Goal: Task Accomplishment & Management: Manage account settings

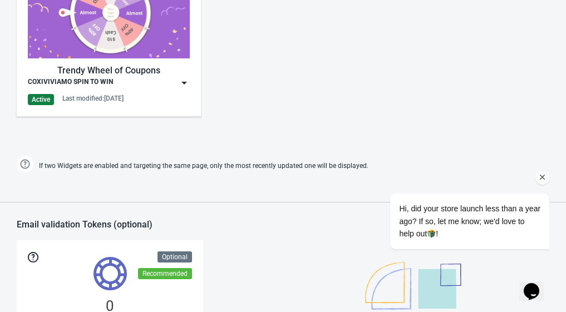
click at [179, 83] on img at bounding box center [184, 82] width 11 height 11
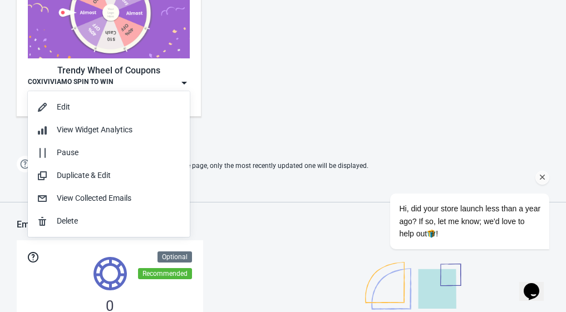
click at [116, 95] on div "Edit View Widget Analytics Pause Duplicate & Edit View Collected Emails Delete" at bounding box center [109, 164] width 162 height 146
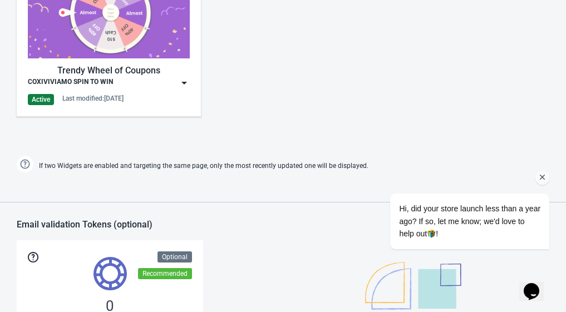
click at [179, 82] on img at bounding box center [184, 82] width 11 height 11
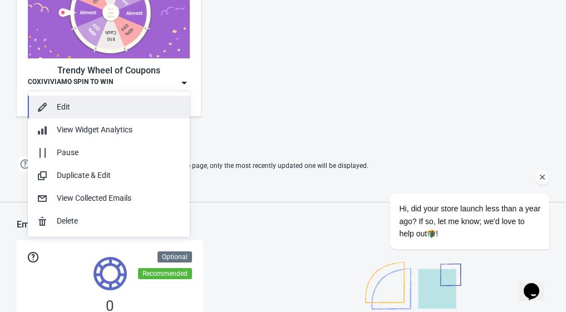
click at [112, 104] on div "Edit" at bounding box center [119, 107] width 124 height 12
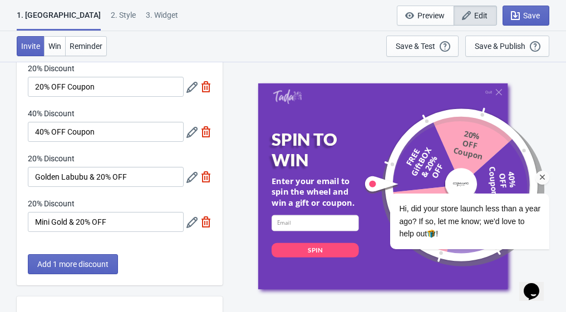
scroll to position [56, 0]
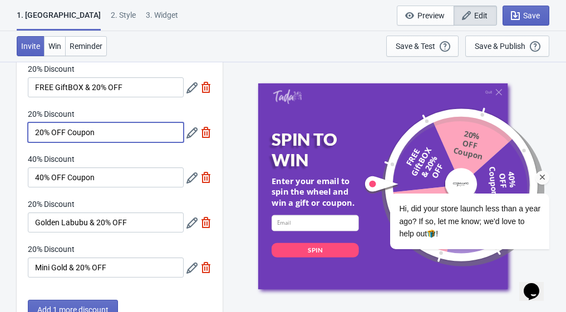
click at [38, 132] on input "20% OFF Coupon" at bounding box center [106, 132] width 156 height 20
click at [191, 132] on icon at bounding box center [191, 132] width 11 height 11
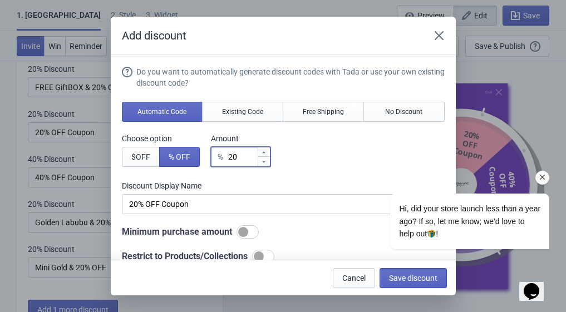
drag, startPoint x: 234, startPoint y: 158, endPoint x: 221, endPoint y: 157, distance: 12.3
click at [221, 157] on div "% 20" at bounding box center [241, 157] width 60 height 20
type input "10"
type input "10% Discount"
type input "10"
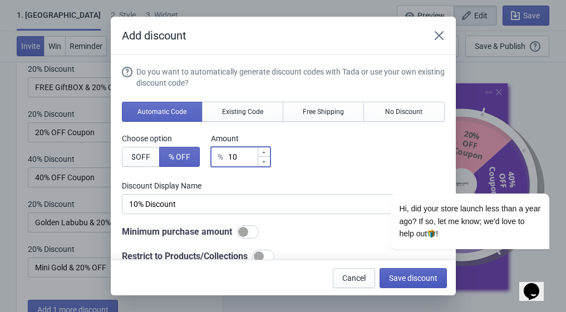
click at [415, 285] on button "Save discount" at bounding box center [412, 278] width 67 height 20
type input "10% Discount"
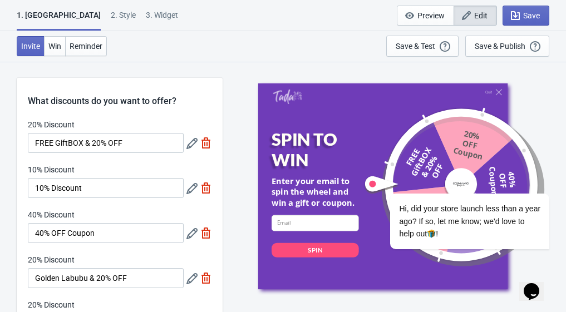
scroll to position [56, 0]
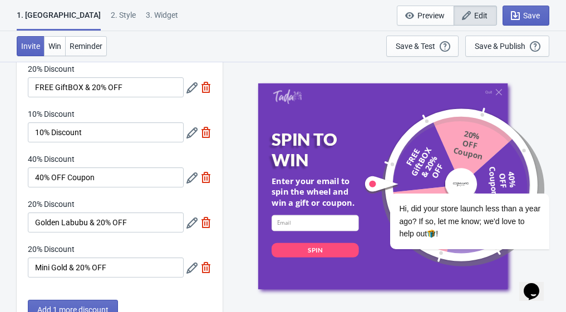
click at [195, 178] on icon at bounding box center [191, 177] width 11 height 11
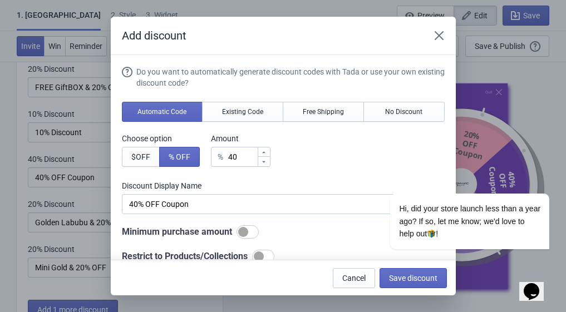
scroll to position [0, 0]
drag, startPoint x: 231, startPoint y: 155, endPoint x: 222, endPoint y: 156, distance: 9.0
click at [222, 156] on div "% 40" at bounding box center [241, 157] width 60 height 20
type input "20"
type input "20% Discount"
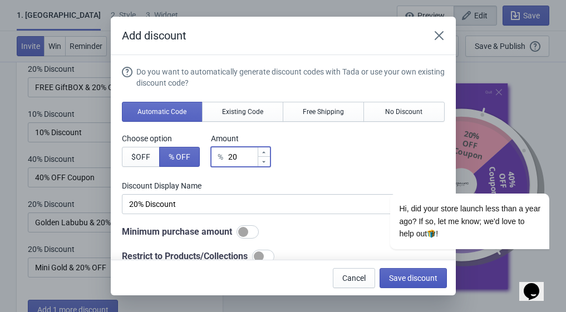
type input "20"
click at [403, 274] on span "Save discount" at bounding box center [413, 278] width 48 height 9
type input "20% Discount"
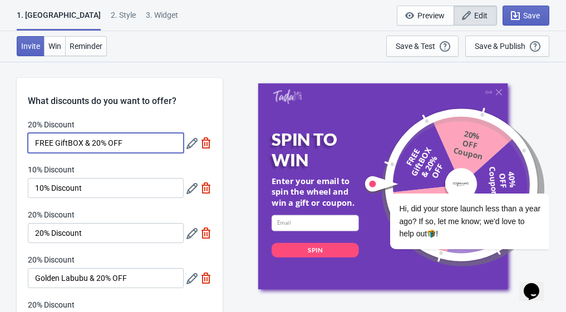
click at [93, 146] on input "FREE GiftBOX & 20% OFF" at bounding box center [106, 143] width 156 height 20
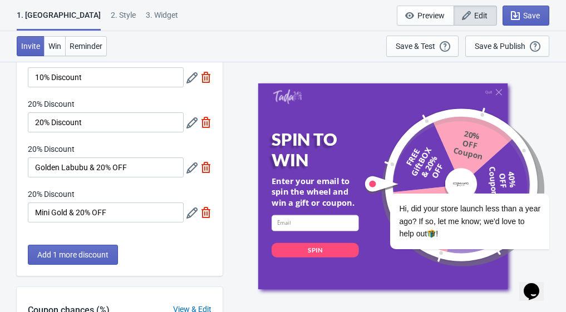
scroll to position [111, 0]
type input "FREE GiftBOX & 10% OFF"
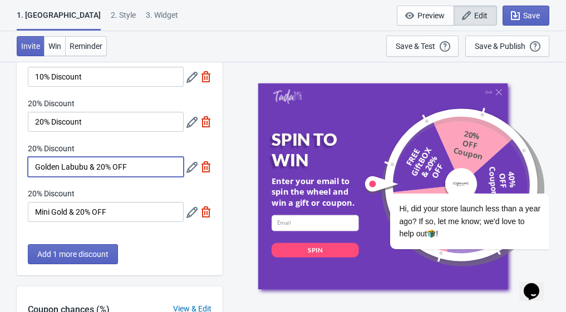
click at [98, 168] on input "Golden Labubu & 20% OFF" at bounding box center [106, 167] width 156 height 20
click at [132, 169] on input "Golden Labubu & 20% OFF" at bounding box center [106, 167] width 156 height 20
click at [98, 169] on input "Golden Labubu & 20% OFF" at bounding box center [106, 167] width 156 height 20
type input "Golden Labubu & 10% OFF"
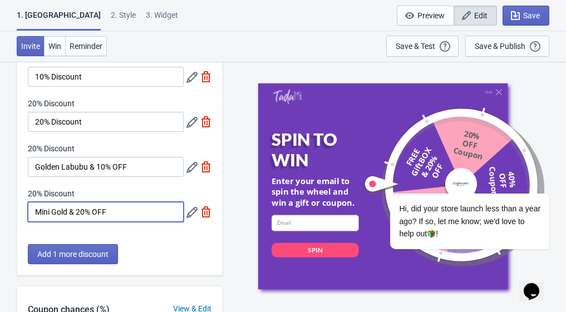
click at [77, 211] on input "Mini Gold & 20% OFF" at bounding box center [106, 212] width 156 height 20
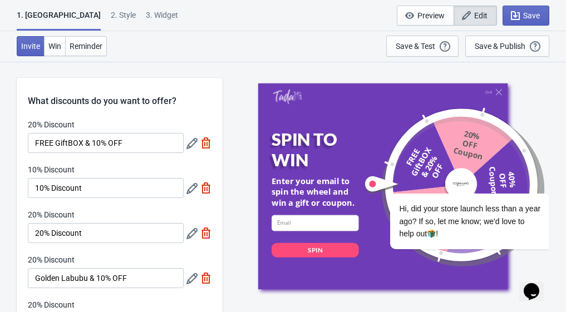
type input "Mini Gold & 10% OFF"
drag, startPoint x: 53, startPoint y: 186, endPoint x: 91, endPoint y: 191, distance: 38.6
click at [91, 191] on input "10% Discount" at bounding box center [106, 188] width 156 height 20
type input "10% OFF Coupon"
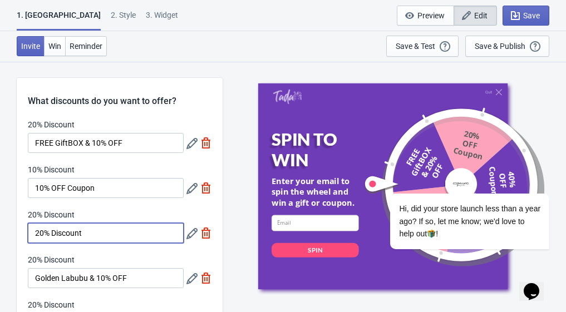
drag, startPoint x: 52, startPoint y: 232, endPoint x: 118, endPoint y: 235, distance: 66.3
click at [115, 234] on input "20% Discount" at bounding box center [106, 233] width 156 height 20
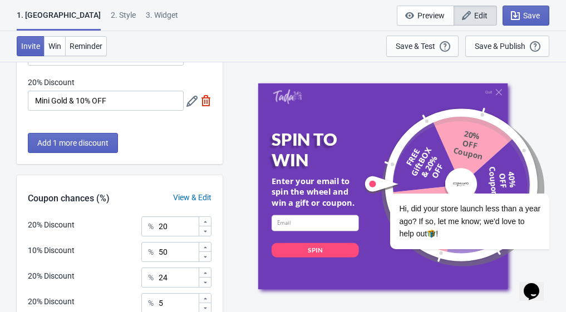
scroll to position [278, 0]
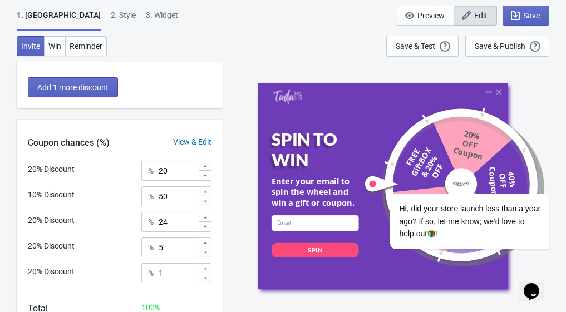
type input "20% OFF Coupon"
click at [165, 279] on input "1" at bounding box center [178, 273] width 40 height 20
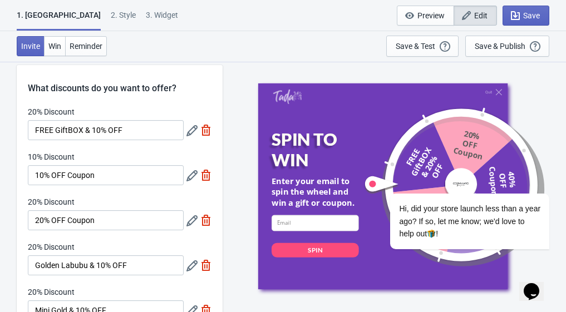
scroll to position [0, 0]
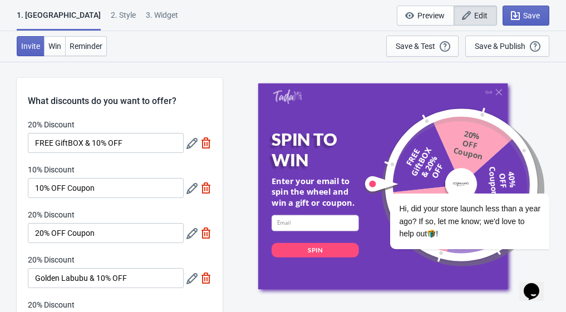
click at [191, 145] on icon at bounding box center [191, 143] width 11 height 11
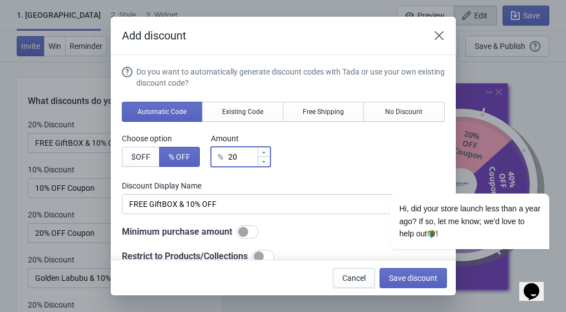
click at [227, 157] on div "% 20" at bounding box center [241, 157] width 60 height 20
type input "10"
type input "10% Discount"
type input "10"
click at [409, 282] on span "Save discount" at bounding box center [413, 278] width 48 height 9
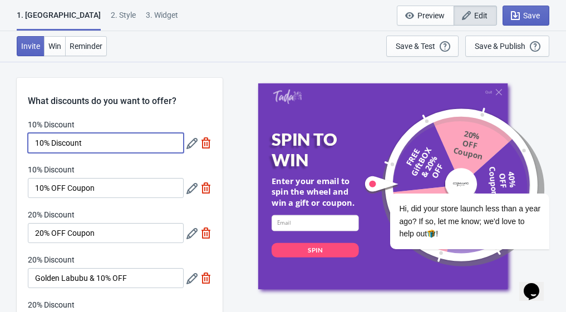
drag, startPoint x: 52, startPoint y: 142, endPoint x: 118, endPoint y: 147, distance: 66.4
click at [118, 147] on input "10% Discount" at bounding box center [106, 143] width 156 height 20
click at [32, 146] on input "10% OFF" at bounding box center [106, 143] width 156 height 20
drag, startPoint x: 82, startPoint y: 141, endPoint x: 68, endPoint y: 141, distance: 13.9
click at [68, 141] on input "FREE GiftBOX & 10% OFF" at bounding box center [106, 143] width 156 height 20
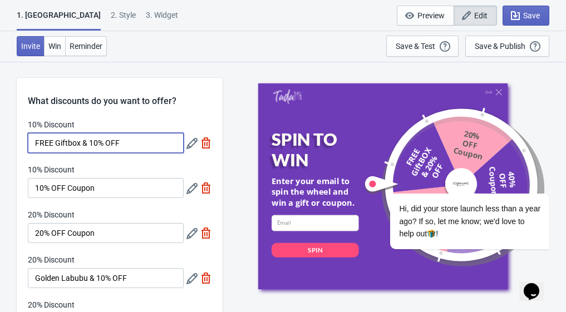
scroll to position [56, 0]
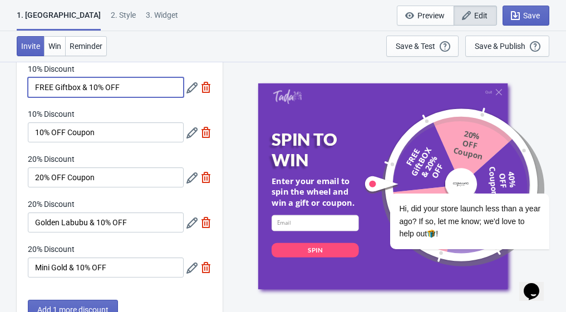
click at [88, 90] on input "FREE Giftbox & 10% OFF" at bounding box center [106, 87] width 156 height 20
type input "FREE Giftbox & 20% OFF"
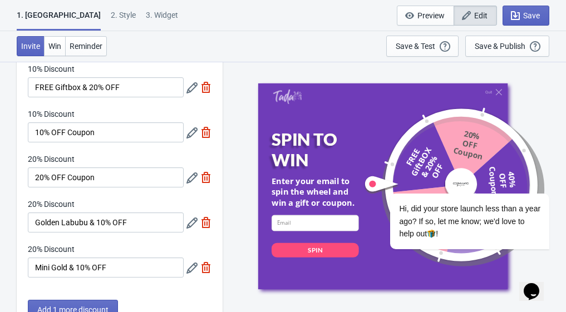
click at [193, 89] on icon at bounding box center [191, 87] width 11 height 11
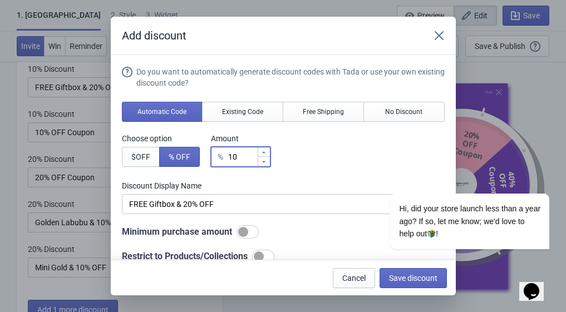
click at [231, 157] on input "10" at bounding box center [241, 157] width 29 height 20
type input "20"
type input "20% Discount"
type input "20"
click at [408, 279] on span "Save discount" at bounding box center [413, 278] width 48 height 9
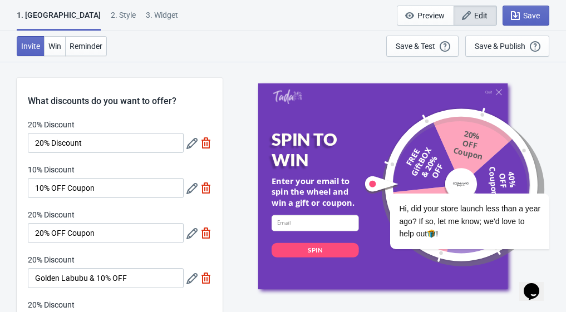
scroll to position [56, 0]
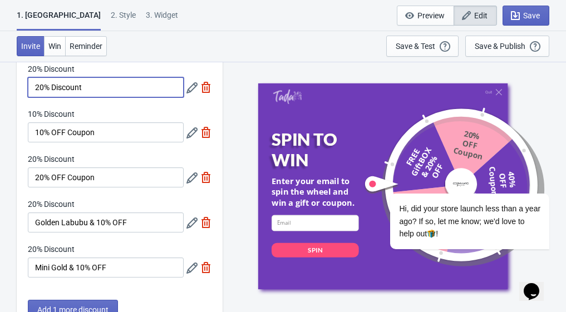
click at [32, 86] on input "20% Discount" at bounding box center [106, 87] width 156 height 20
drag, startPoint x: 91, startPoint y: 87, endPoint x: 148, endPoint y: 93, distance: 58.2
click at [148, 93] on input "Free Giftbox20% Discount" at bounding box center [106, 87] width 156 height 20
click at [78, 86] on input "Free Giftbox20% OFF" at bounding box center [106, 87] width 156 height 20
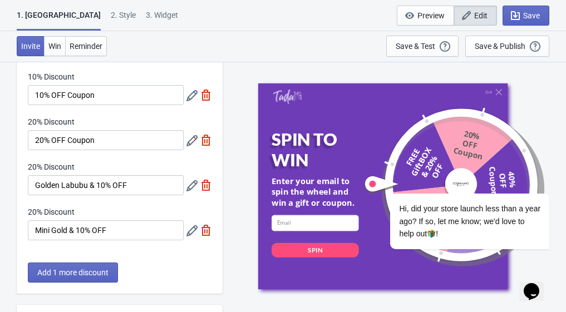
scroll to position [111, 0]
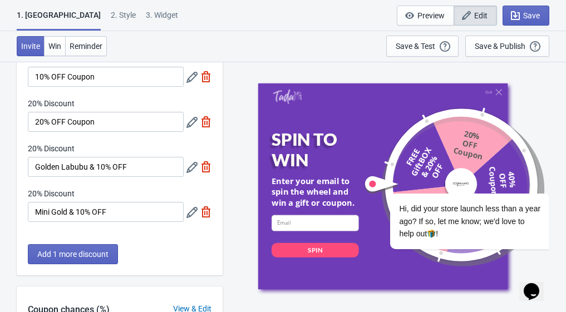
type input "Free Giftbox & 20% OFF"
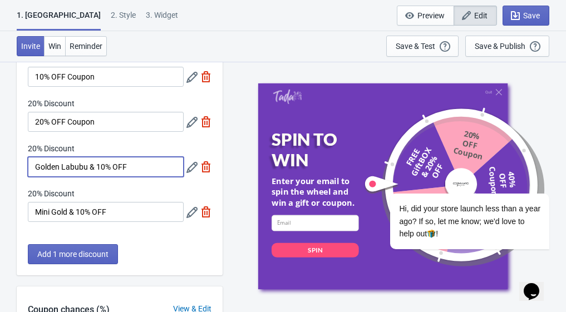
click at [96, 166] on input "Golden Labubu & 10% OFF" at bounding box center [106, 167] width 156 height 20
type input "Golden Labubu & 20% OFF"
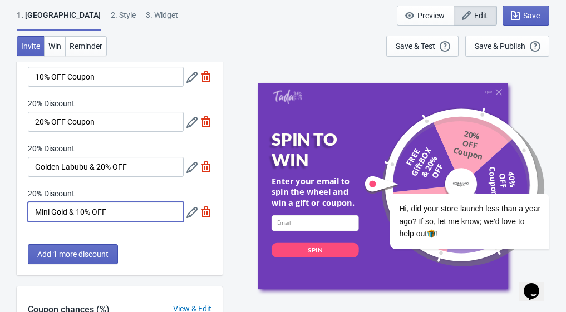
click at [77, 214] on input "Mini Gold & 10% OFF" at bounding box center [106, 212] width 156 height 20
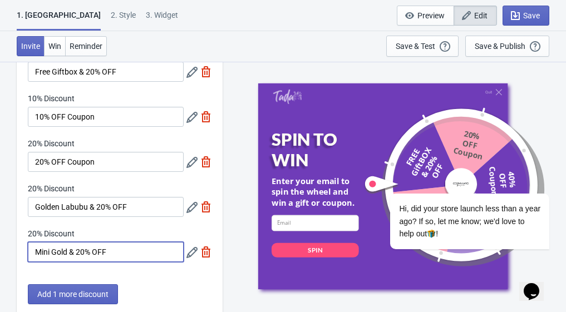
scroll to position [56, 0]
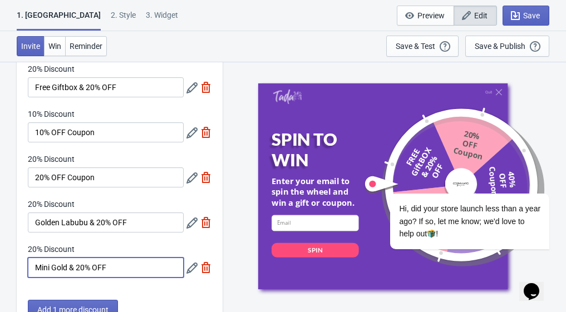
type input "Mini Gold & 20% OFF"
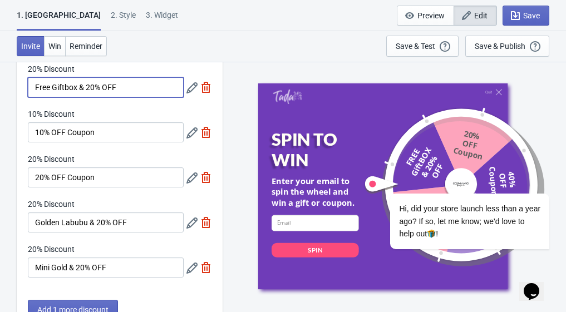
drag, startPoint x: 131, startPoint y: 90, endPoint x: 9, endPoint y: 83, distance: 121.5
click at [9, 83] on div "What discounts do you want to offer? 20% Discount Free Giftbox & 20% OFF 10% Di…" at bounding box center [283, 307] width 566 height 602
click at [210, 90] on img at bounding box center [205, 87] width 11 height 11
type input "25"
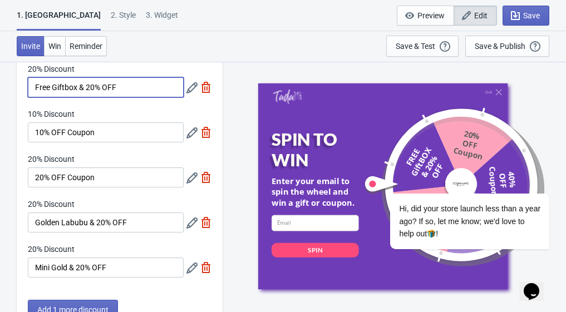
type input "25"
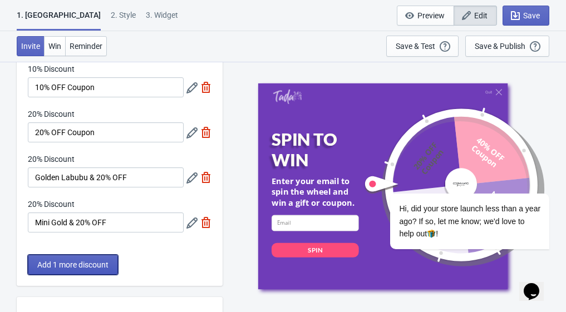
click at [80, 260] on span "Add 1 more discount" at bounding box center [72, 264] width 71 height 9
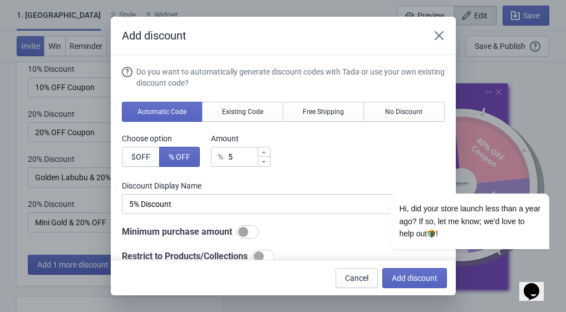
scroll to position [0, 0]
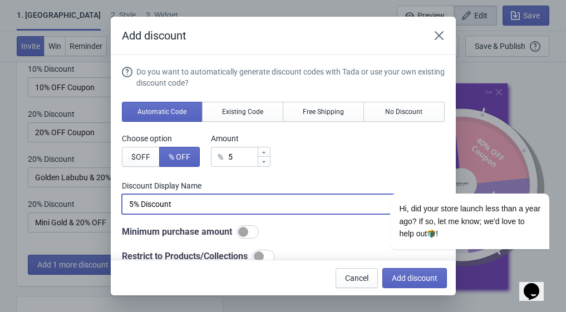
click at [187, 205] on input "5% Discount" at bounding box center [283, 204] width 323 height 20
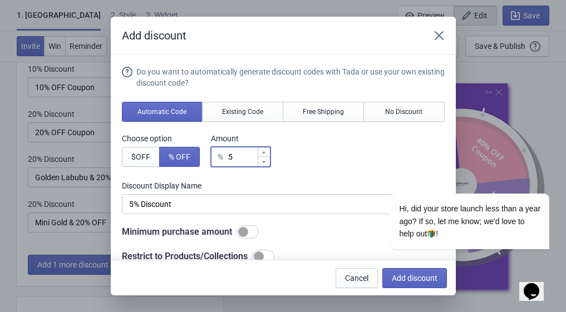
drag, startPoint x: 235, startPoint y: 156, endPoint x: 227, endPoint y: 157, distance: 7.4
click at [227, 157] on div "% 5" at bounding box center [241, 157] width 60 height 20
type input "2"
type input "2% Discount"
type input "20"
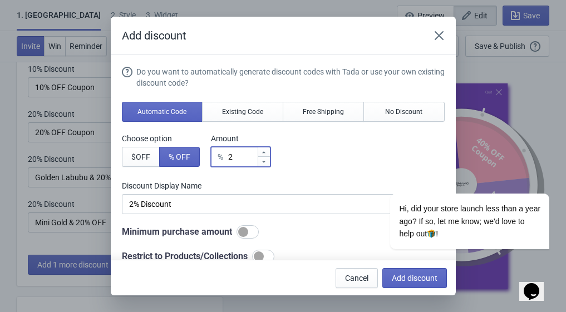
type input "20% Discount"
type input "20"
click at [428, 274] on span "Add discount" at bounding box center [415, 278] width 46 height 9
type input "20"
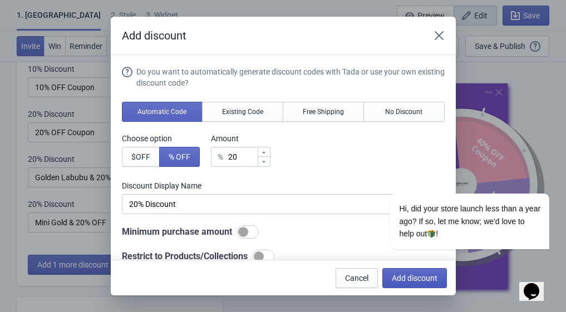
type input "20"
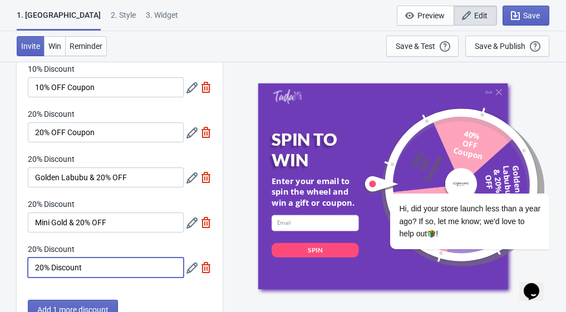
drag, startPoint x: 105, startPoint y: 263, endPoint x: 12, endPoint y: 266, distance: 93.5
click at [12, 266] on div "What discounts do you want to offer? 10% Discount 10% OFF Coupon 20% Discount 2…" at bounding box center [283, 307] width 566 height 602
paste input "Free Giftbox & 20% OFF"
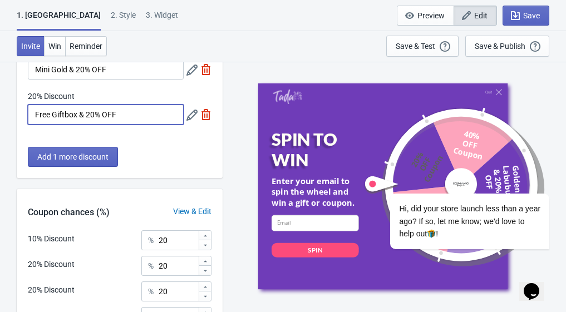
scroll to position [222, 0]
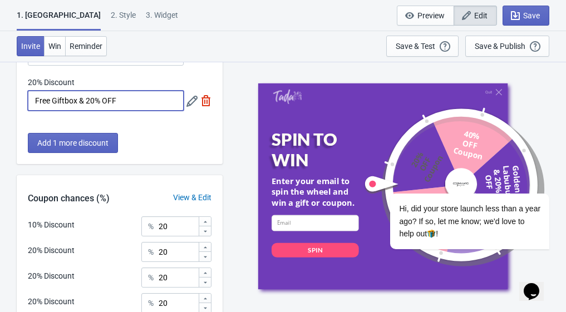
type input "Free Giftbox & 20% OFF"
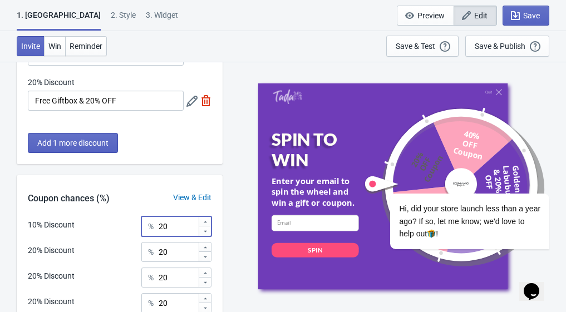
drag, startPoint x: 177, startPoint y: 229, endPoint x: 159, endPoint y: 227, distance: 18.4
click at [159, 227] on input "20" at bounding box center [178, 226] width 40 height 20
type input "60"
drag, startPoint x: 172, startPoint y: 255, endPoint x: 156, endPoint y: 253, distance: 15.7
click at [156, 253] on div "% 20" at bounding box center [176, 252] width 70 height 20
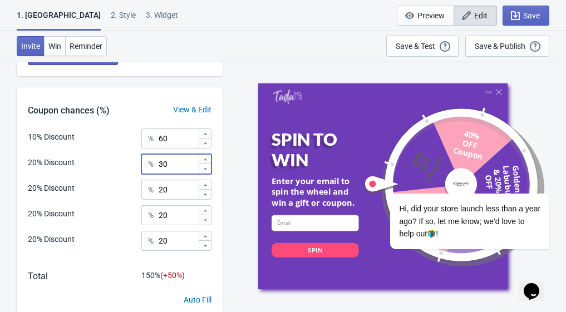
scroll to position [334, 0]
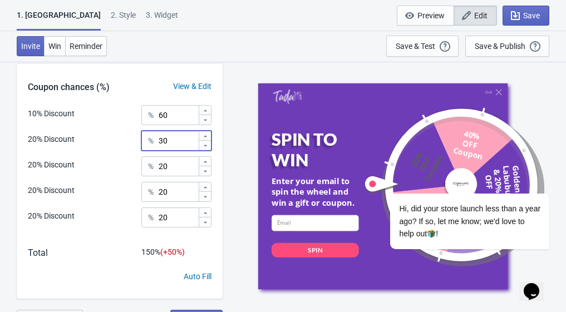
type input "30"
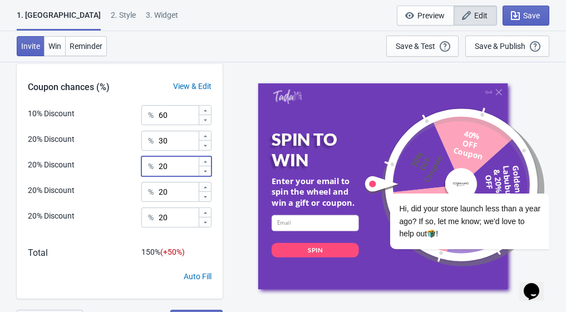
drag, startPoint x: 167, startPoint y: 170, endPoint x: 155, endPoint y: 170, distance: 12.8
click at [155, 170] on div "% 20" at bounding box center [176, 166] width 70 height 20
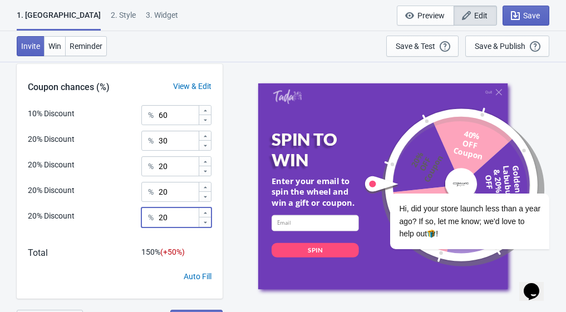
drag, startPoint x: 169, startPoint y: 217, endPoint x: 138, endPoint y: 217, distance: 30.0
click at [138, 217] on div "20% Discount % 20" at bounding box center [120, 221] width 184 height 28
type input "5"
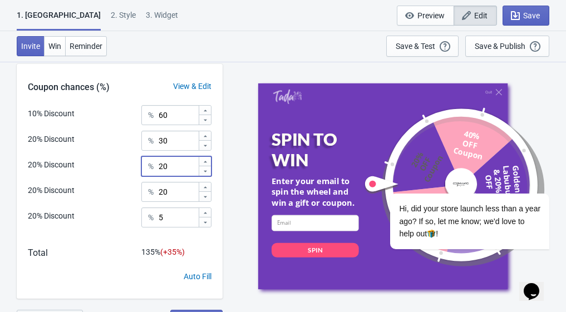
drag, startPoint x: 170, startPoint y: 169, endPoint x: 156, endPoint y: 167, distance: 14.5
click at [156, 167] on div "% 20" at bounding box center [176, 166] width 70 height 20
type input "3"
drag, startPoint x: 170, startPoint y: 189, endPoint x: 147, endPoint y: 191, distance: 22.4
click at [147, 191] on div "% 20" at bounding box center [176, 192] width 70 height 20
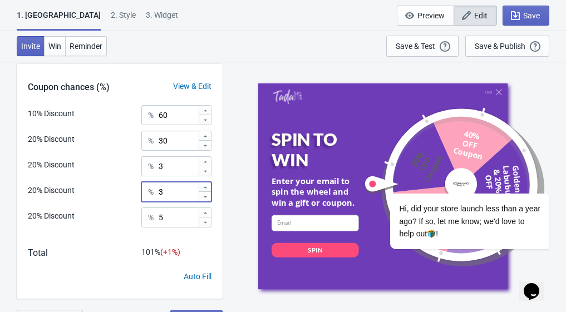
type input "3"
drag, startPoint x: 184, startPoint y: 164, endPoint x: 151, endPoint y: 161, distance: 32.4
click at [151, 161] on div "% 3" at bounding box center [176, 166] width 70 height 20
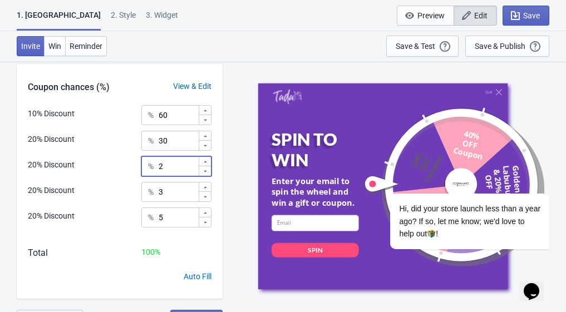
type input "2"
drag, startPoint x: 170, startPoint y: 187, endPoint x: 147, endPoint y: 191, distance: 23.0
click at [147, 191] on div "% 3" at bounding box center [176, 192] width 70 height 20
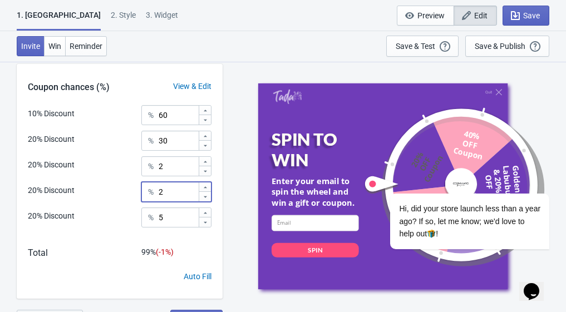
type input "2"
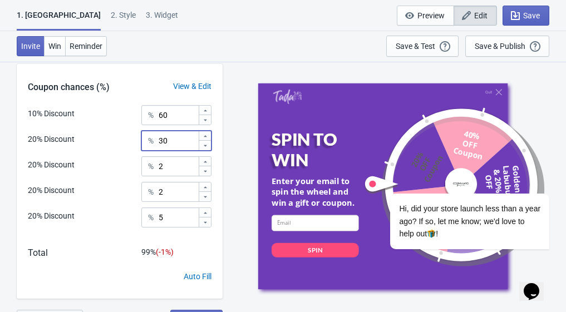
click at [174, 140] on input "30" at bounding box center [178, 141] width 40 height 20
drag, startPoint x: 174, startPoint y: 140, endPoint x: 165, endPoint y: 140, distance: 8.9
click at [165, 140] on input "30" at bounding box center [178, 141] width 40 height 20
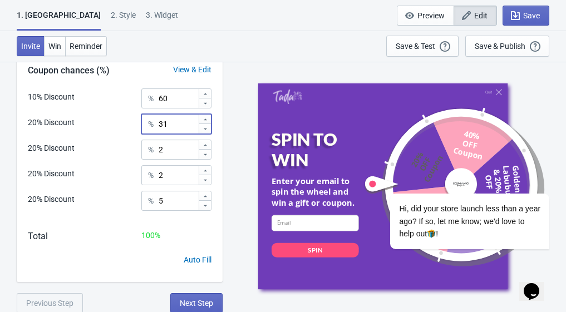
scroll to position [351, 0]
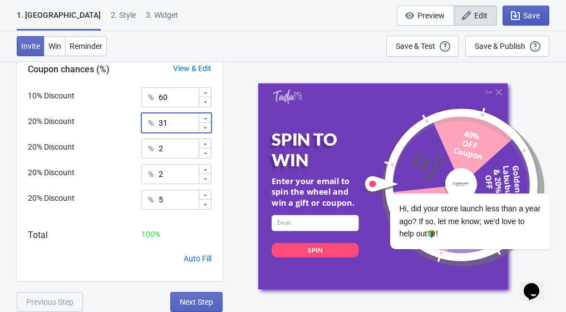
type input "31"
click at [522, 16] on span "Save" at bounding box center [526, 15] width 28 height 11
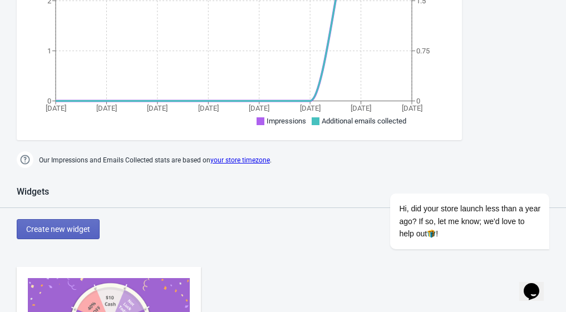
scroll to position [468, 0]
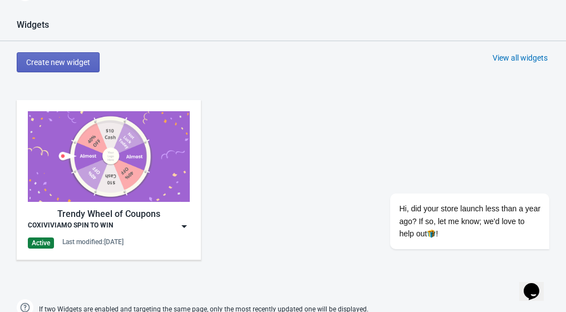
click at [184, 224] on img at bounding box center [184, 226] width 11 height 11
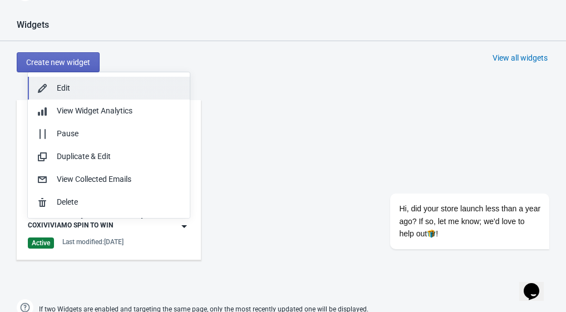
click at [100, 89] on div "Edit" at bounding box center [119, 88] width 124 height 12
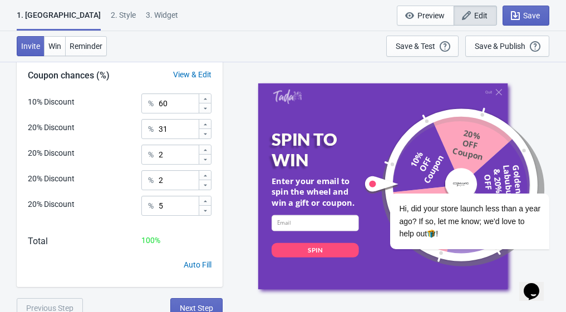
scroll to position [351, 0]
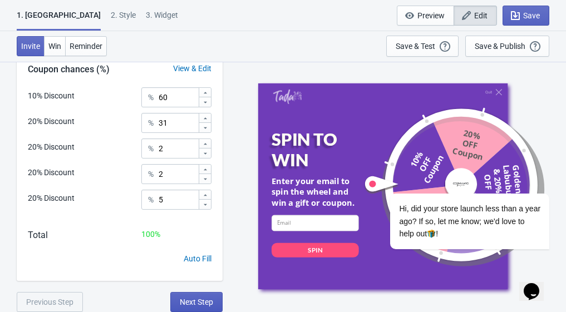
click at [184, 305] on span "Next Step" at bounding box center [196, 302] width 33 height 9
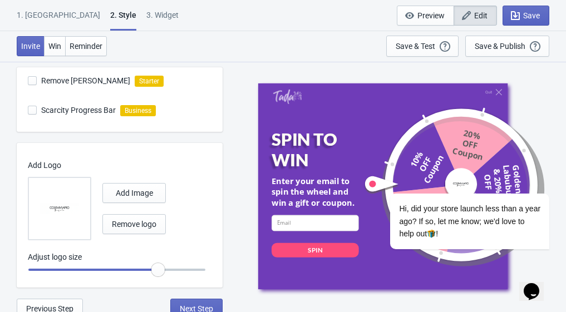
scroll to position [405, 0]
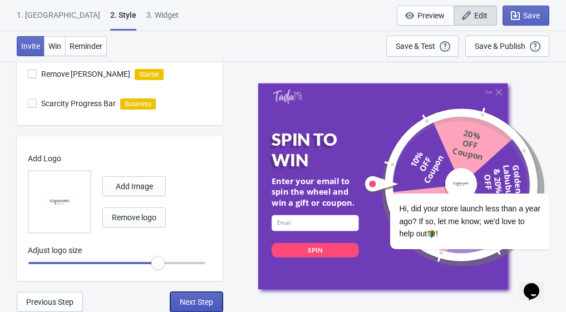
click at [192, 300] on span "Next Step" at bounding box center [196, 302] width 33 height 9
select select "specificBlogs"
select select "once"
select select "1"
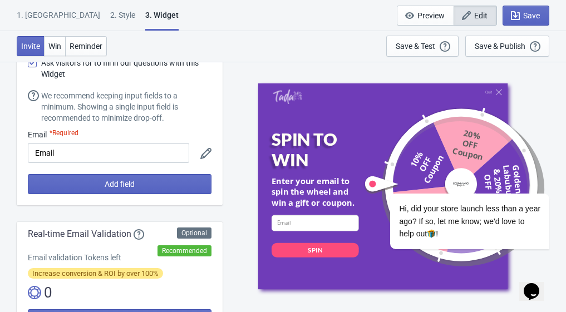
scroll to position [0, 0]
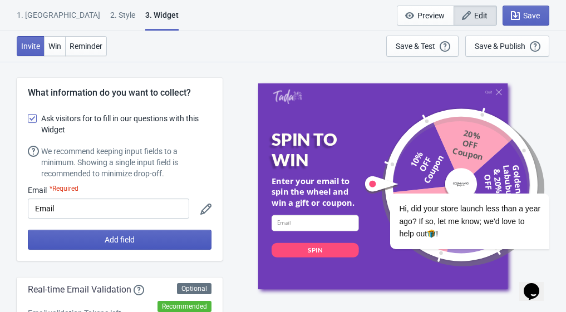
click at [138, 242] on button "Add field" at bounding box center [120, 240] width 184 height 20
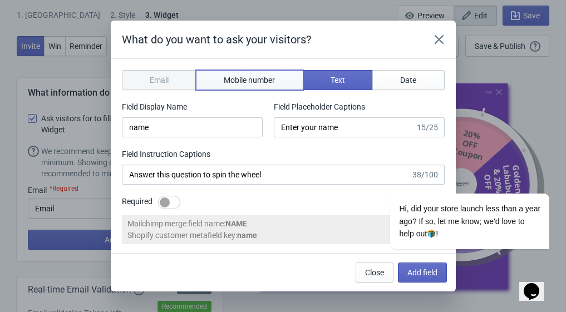
click at [258, 82] on span "Mobile number" at bounding box center [249, 80] width 51 height 9
type input "phone"
type input "Enter your mobile number"
type input "Next, enter your mobile number to spin the wheel"
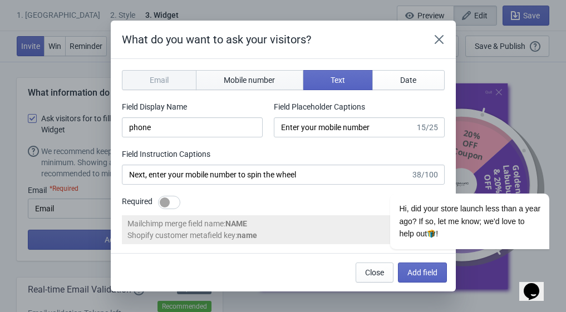
select select "sg"
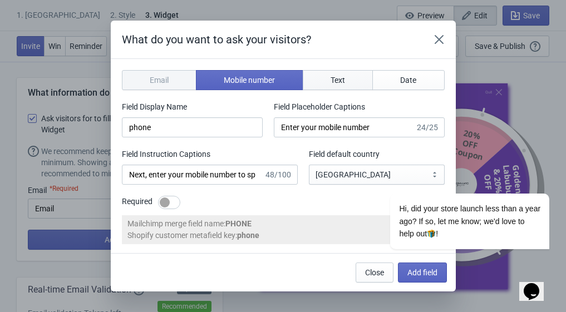
click at [331, 77] on span "Text" at bounding box center [337, 80] width 14 height 9
type input "name"
type input "Enter your name"
type input "Answer this question to spin the wheel"
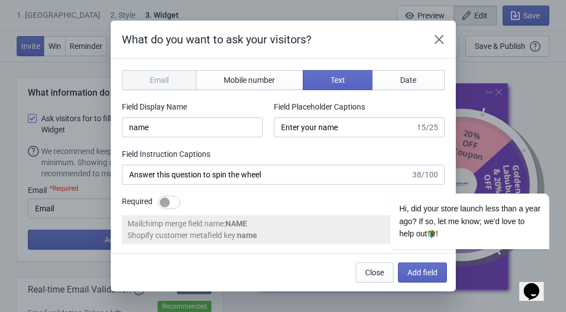
click at [169, 77] on div "Email" at bounding box center [159, 80] width 75 height 20
click at [255, 77] on span "Mobile number" at bounding box center [249, 80] width 51 height 9
type input "phone"
type input "Enter your mobile number"
type input "Next, enter your mobile number to spin the wheel"
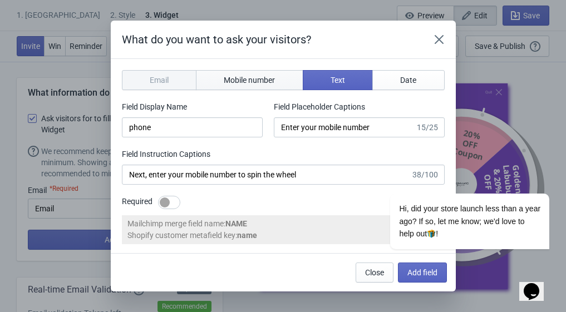
select select "sg"
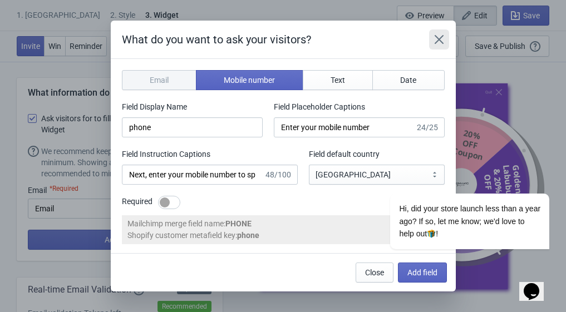
click at [442, 37] on icon "Close" at bounding box center [438, 39] width 11 height 11
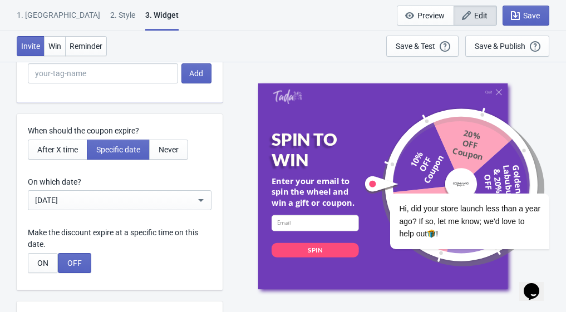
scroll to position [2725, 0]
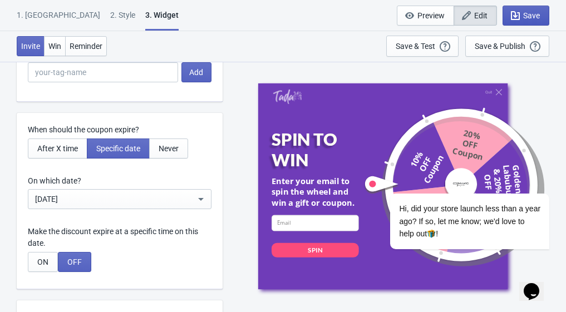
click at [528, 16] on span "Save" at bounding box center [531, 15] width 17 height 9
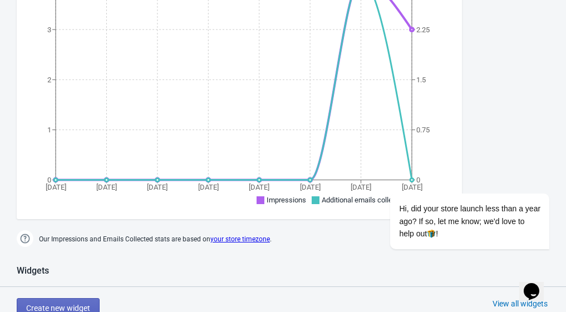
scroll to position [56, 0]
